Goal: Information Seeking & Learning: Learn about a topic

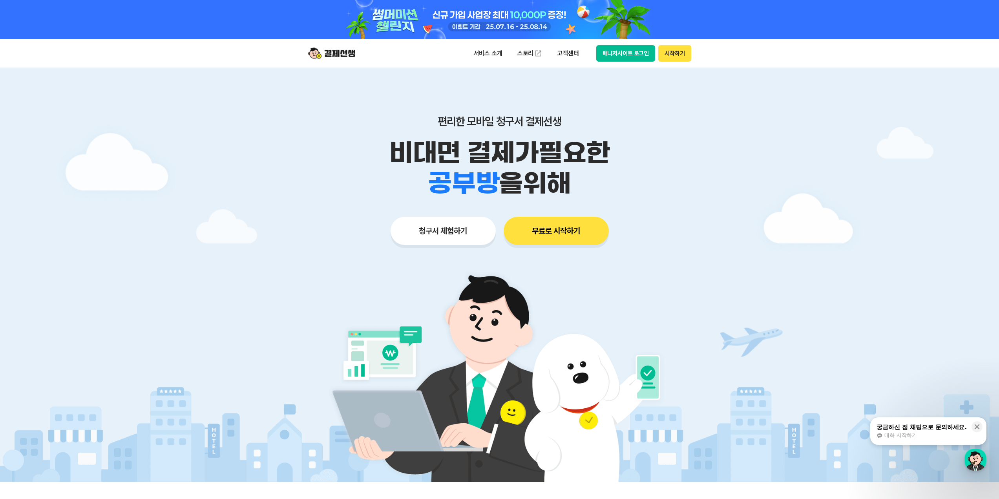
drag, startPoint x: 461, startPoint y: 238, endPoint x: 459, endPoint y: 234, distance: 5.0
click at [459, 234] on button "청구서 체험하기" at bounding box center [443, 231] width 105 height 28
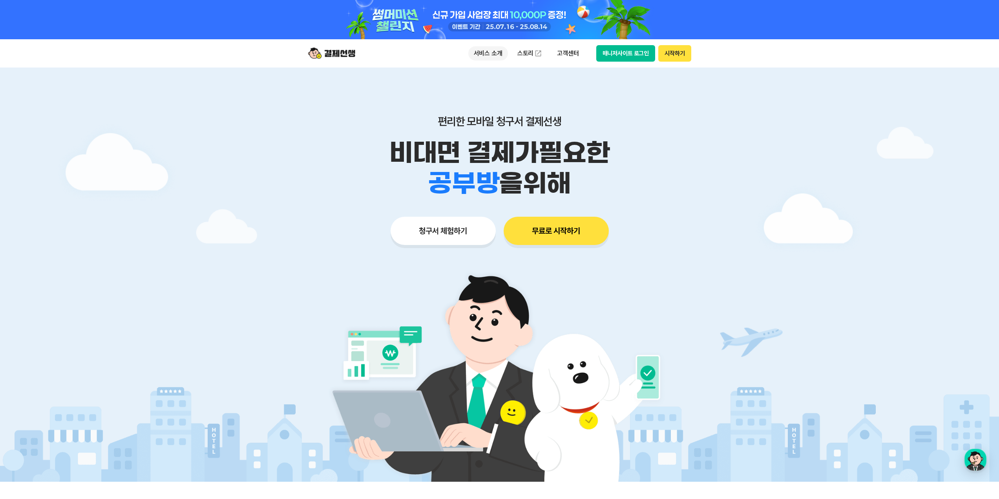
drag, startPoint x: 497, startPoint y: 60, endPoint x: 501, endPoint y: 54, distance: 7.2
click at [501, 54] on p "서비스 소개" at bounding box center [488, 53] width 40 height 14
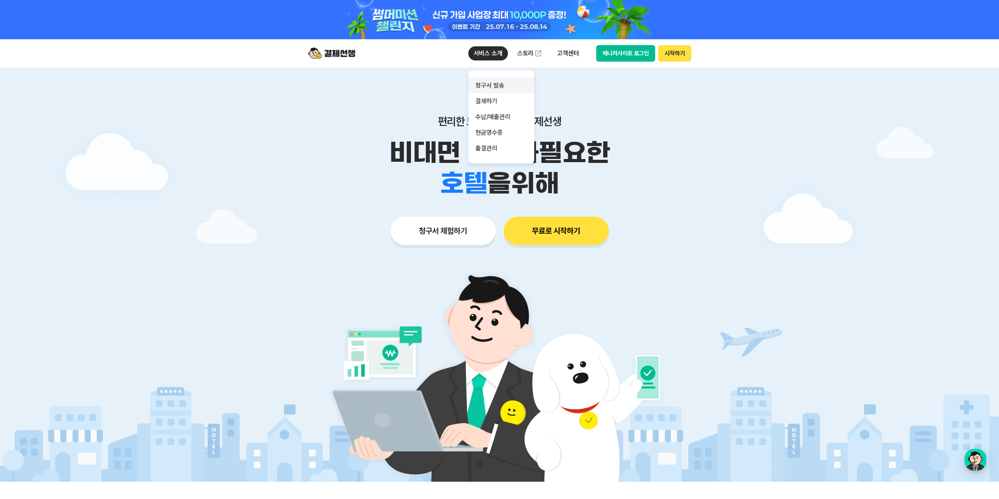
click at [494, 90] on link "청구서 발송" at bounding box center [501, 86] width 66 height 16
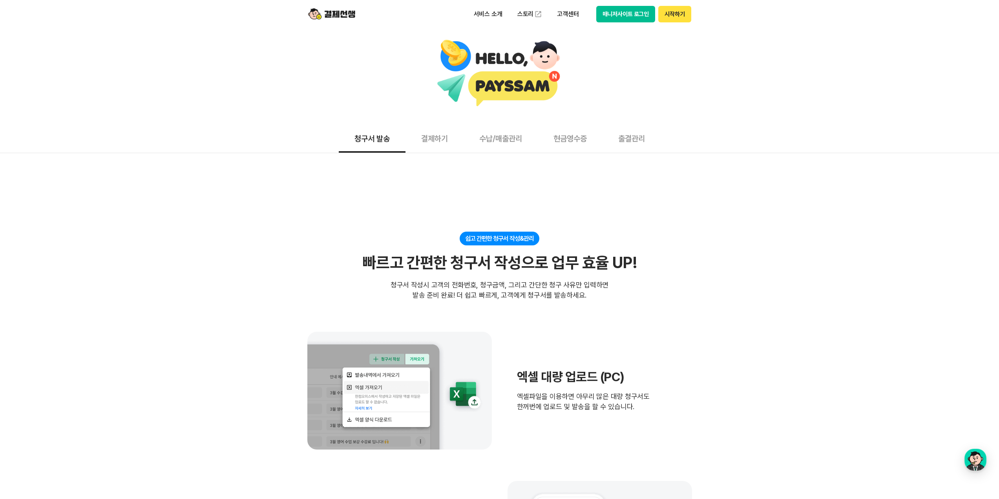
click at [437, 134] on button "결제하기" at bounding box center [435, 138] width 58 height 29
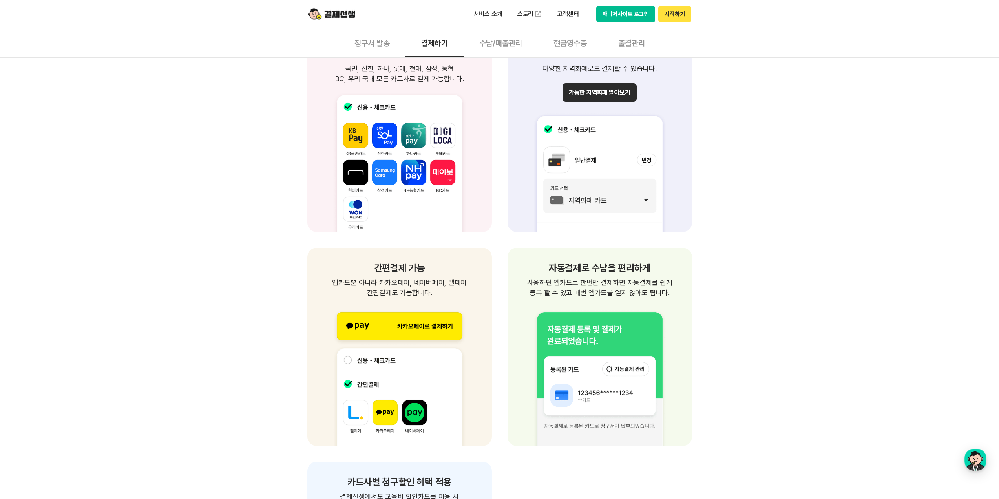
scroll to position [903, 0]
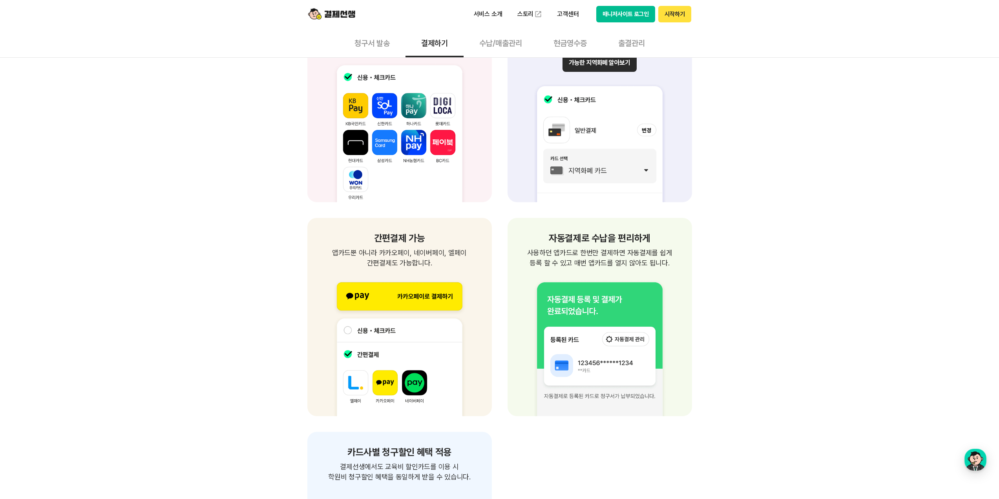
click at [390, 278] on img at bounding box center [400, 342] width 166 height 148
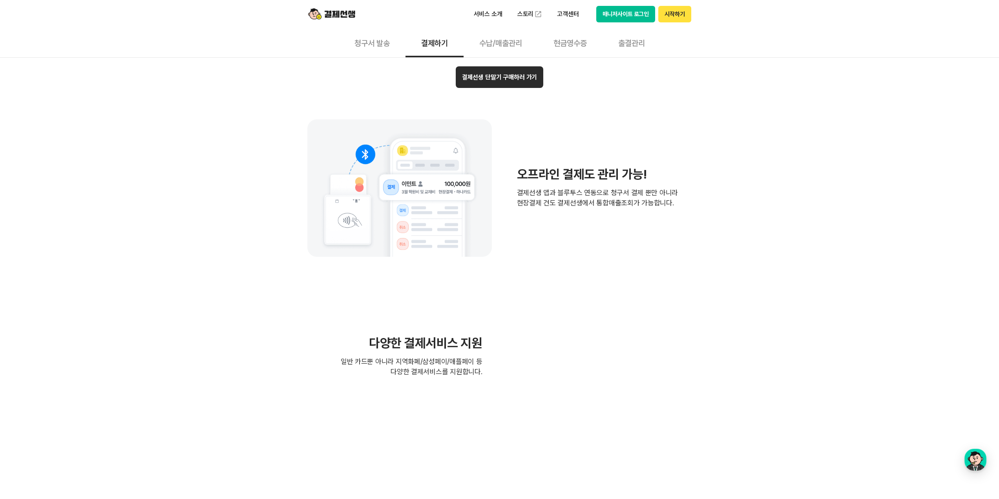
scroll to position [1924, 0]
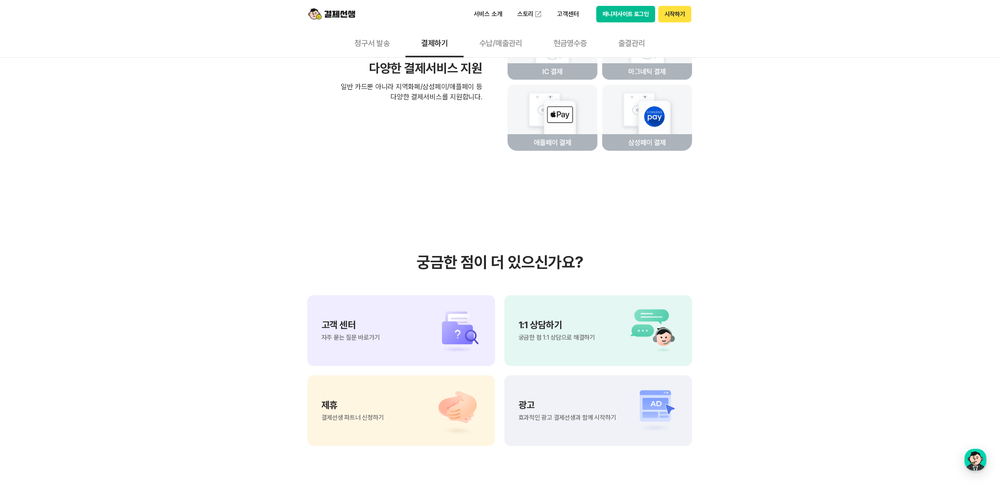
click at [604, 393] on div "광고 효과적인 광고 결제선생과 함께 시작하기" at bounding box center [599, 410] width 188 height 71
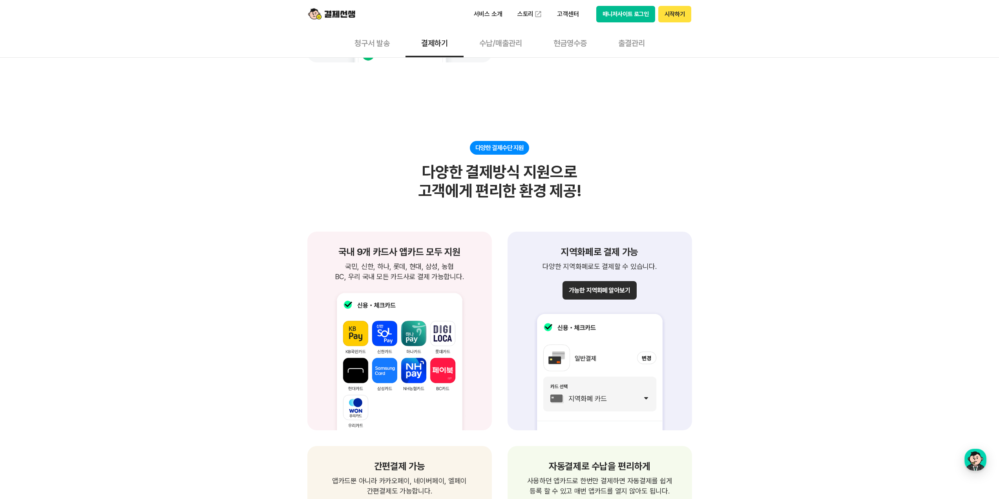
scroll to position [589, 0]
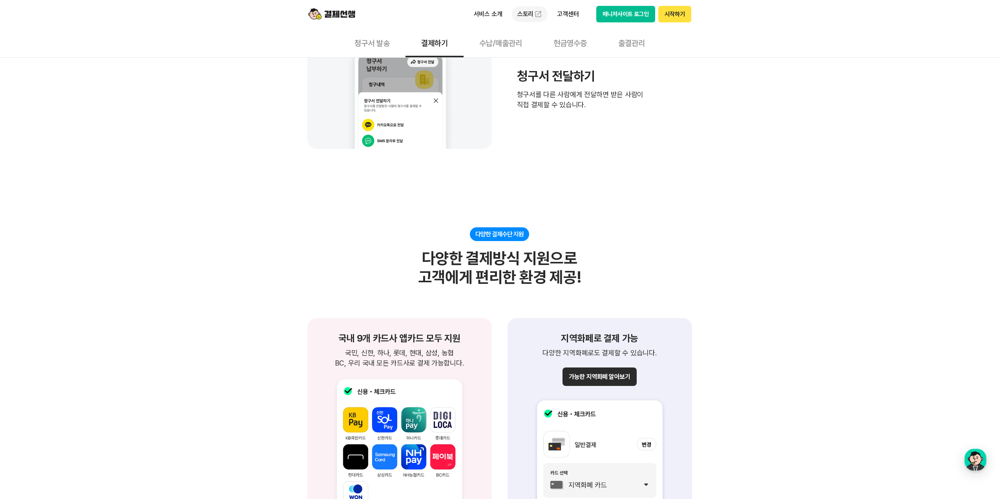
click at [522, 15] on link "스토리" at bounding box center [530, 14] width 36 height 16
click at [493, 12] on p "서비스 소개" at bounding box center [488, 14] width 40 height 14
click at [314, 16] on img at bounding box center [331, 14] width 47 height 15
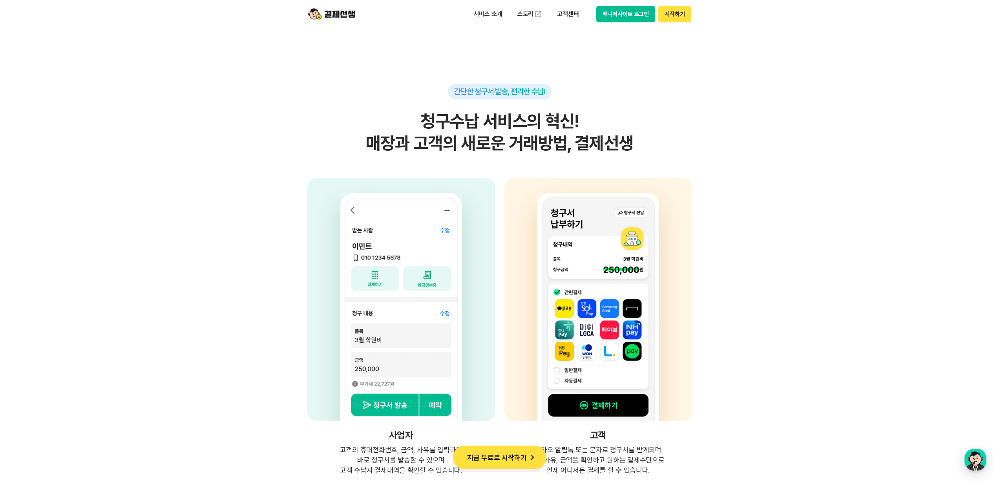
scroll to position [1924, 0]
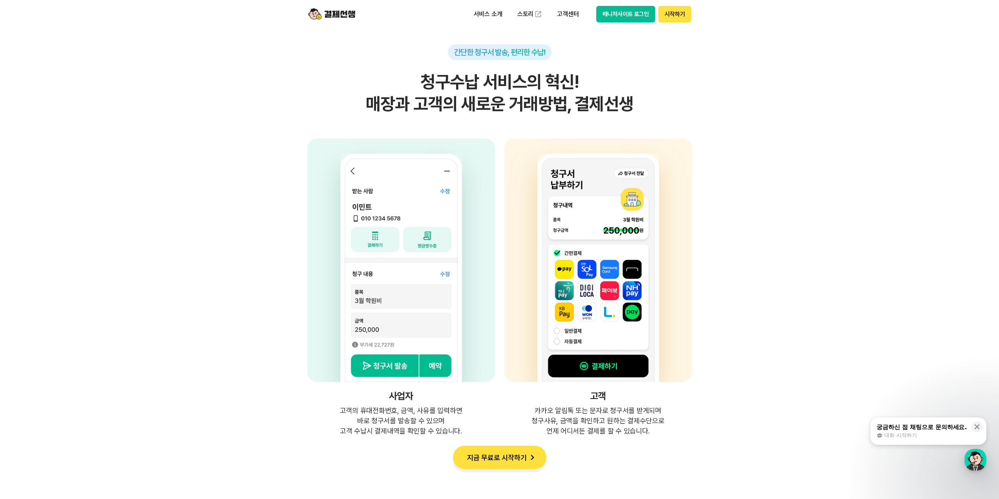
scroll to position [1924, 0]
